Goal: Information Seeking & Learning: Stay updated

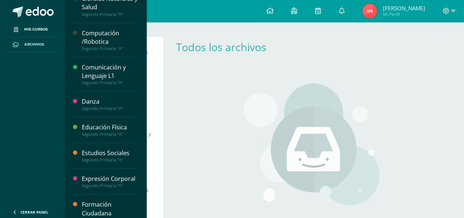
scroll to position [73, 0]
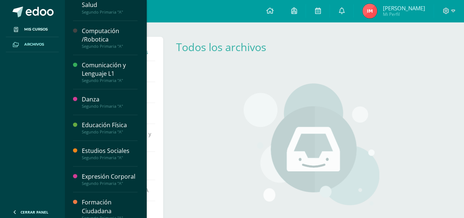
click at [97, 134] on div "Educación Física Segundo Primaria "A"" at bounding box center [105, 128] width 65 height 26
click at [97, 125] on div "Educación Física" at bounding box center [110, 125] width 56 height 8
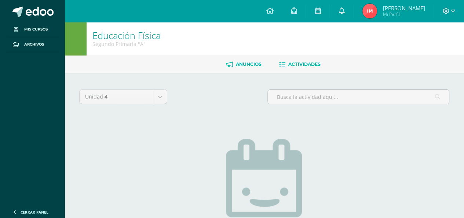
click at [237, 59] on link "Anuncios" at bounding box center [244, 64] width 36 height 12
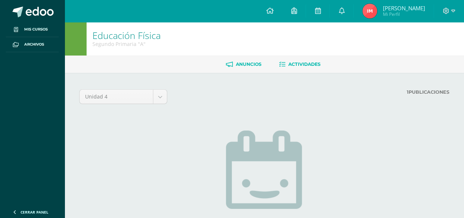
click at [312, 65] on span "Actividades" at bounding box center [305, 64] width 32 height 6
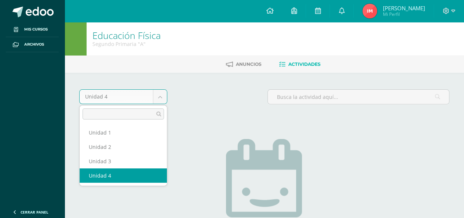
click at [116, 94] on body "Mis cursos Archivos Cerrar panel Activación del Pensamiento Segundo Primaria "A…" at bounding box center [232, 158] width 464 height 317
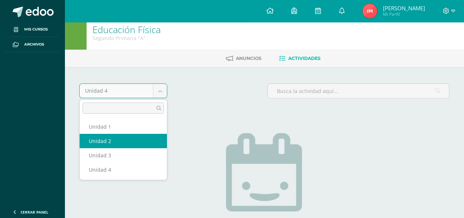
scroll to position [73, 0]
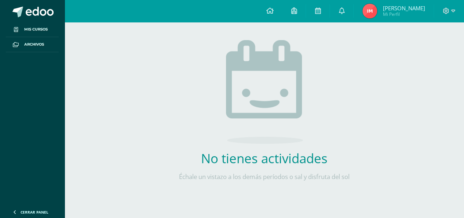
click at [222, 125] on body "Mis cursos Archivos Cerrar panel Activación del Pensamiento Segundo Primaria "A…" at bounding box center [232, 59] width 464 height 317
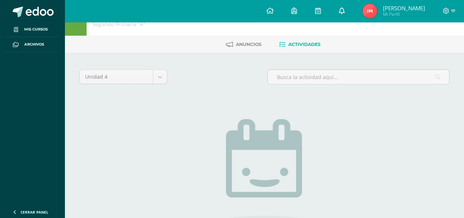
scroll to position [0, 0]
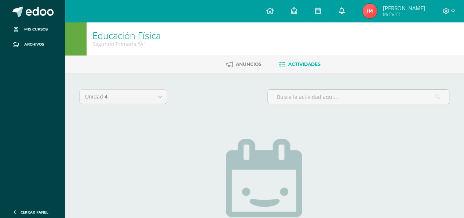
click at [345, 11] on icon at bounding box center [342, 10] width 6 height 7
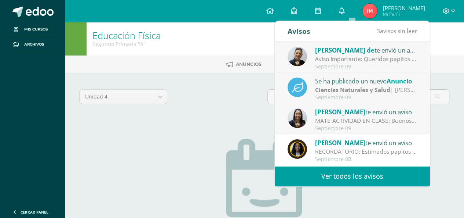
click at [338, 65] on div "Septiembre 09" at bounding box center [366, 67] width 102 height 6
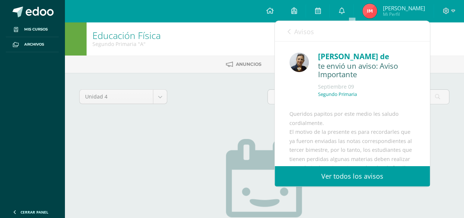
scroll to position [37, 0]
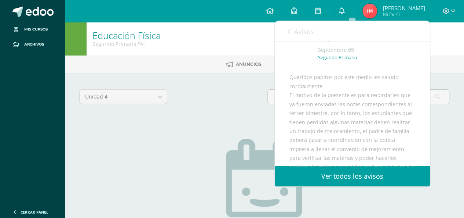
click at [286, 33] on div "Avisos 2 avisos sin leer Avisos" at bounding box center [352, 31] width 155 height 21
click at [289, 33] on icon at bounding box center [289, 32] width 3 height 6
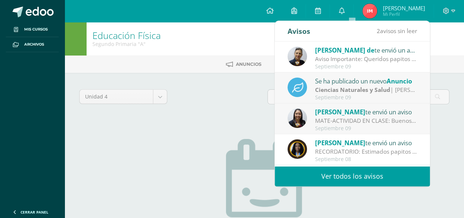
click at [334, 96] on div "Septiembre 09" at bounding box center [366, 97] width 102 height 6
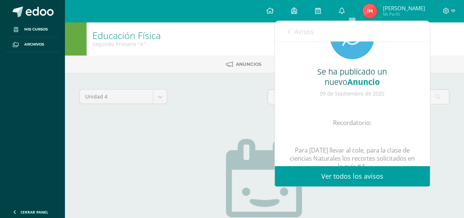
scroll to position [73, 0]
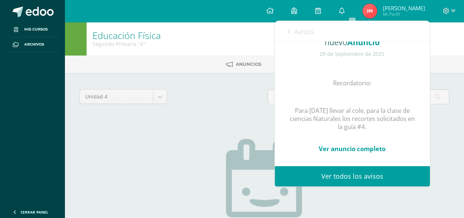
click at [371, 153] on link "Ver anuncio completo" at bounding box center [352, 148] width 67 height 8
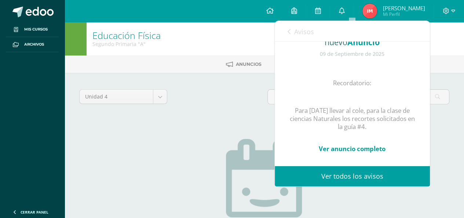
click at [371, 153] on link "Ver anuncio completo" at bounding box center [352, 148] width 67 height 8
click at [370, 153] on link "Ver anuncio completo" at bounding box center [352, 148] width 67 height 8
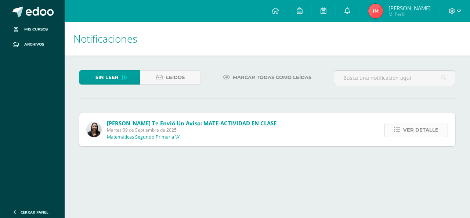
click at [426, 131] on span "Ver detalle" at bounding box center [420, 130] width 35 height 14
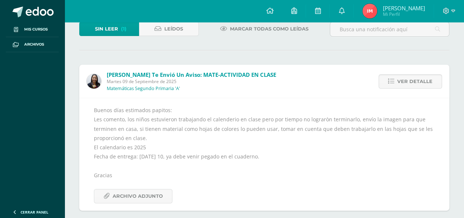
scroll to position [55, 0]
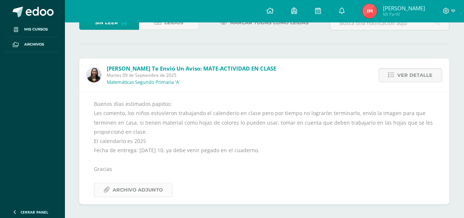
click at [132, 187] on span "Archivo Adjunto" at bounding box center [138, 190] width 50 height 14
click at [393, 70] on link "Ver detalle" at bounding box center [411, 75] width 64 height 14
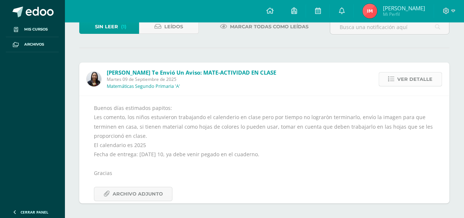
scroll to position [0, 0]
